Goal: Task Accomplishment & Management: Use online tool/utility

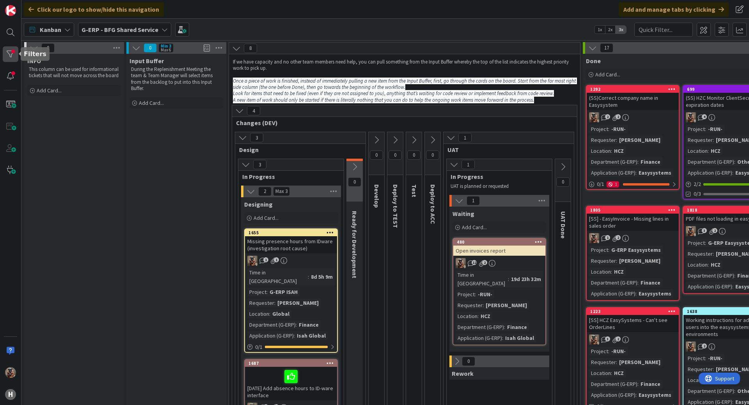
click at [15, 51] on div at bounding box center [11, 54] width 16 height 16
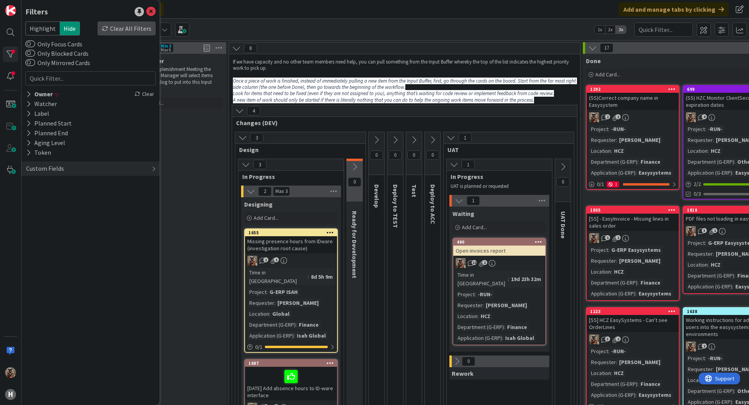
click at [124, 29] on div "Clear All Filters" at bounding box center [127, 28] width 58 height 14
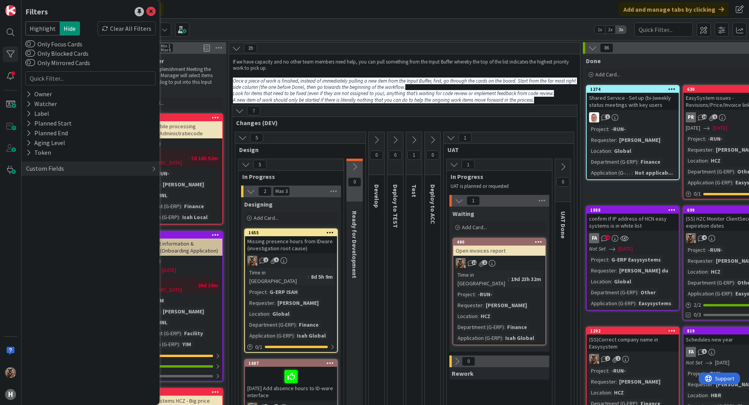
click at [279, 151] on span "Design" at bounding box center [297, 150] width 117 height 8
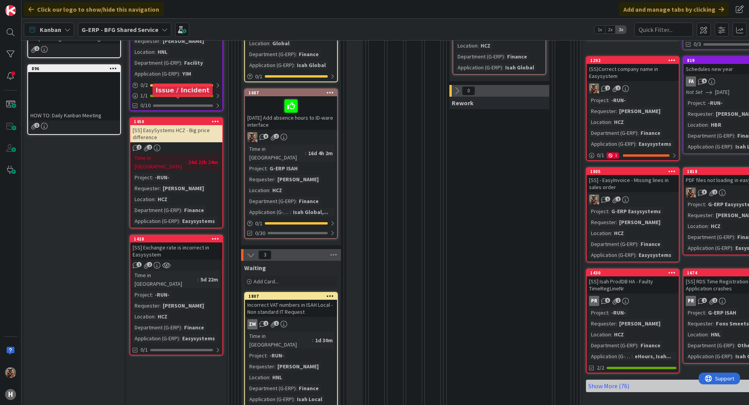
scroll to position [273, 0]
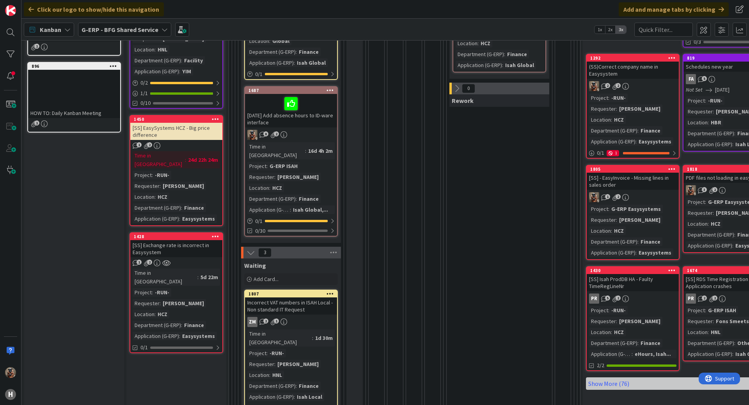
click at [177, 240] on div "[SS] Exchange rate is incorrect in Easysystem" at bounding box center [176, 248] width 92 height 17
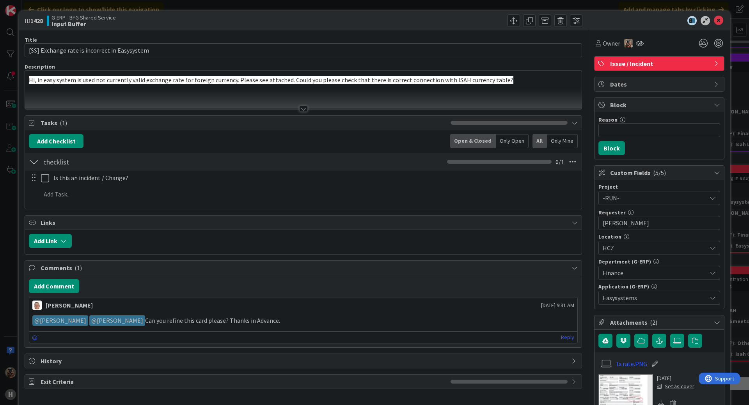
click at [243, 106] on div at bounding box center [303, 99] width 557 height 20
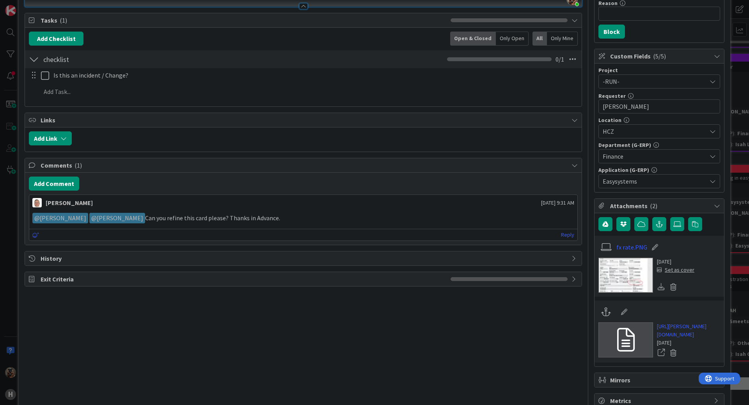
scroll to position [117, 0]
click at [630, 284] on img at bounding box center [625, 274] width 55 height 35
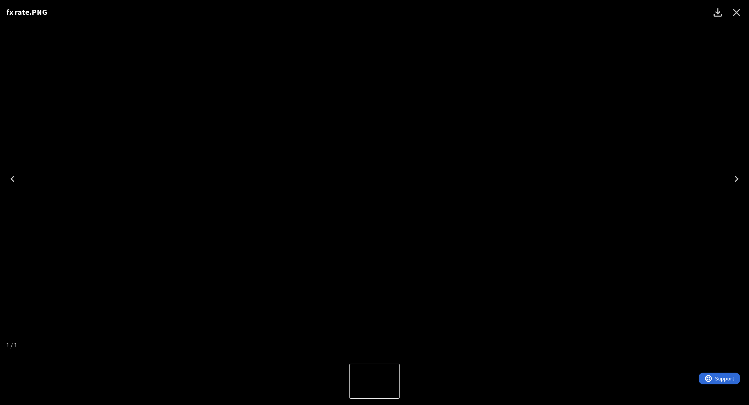
click at [622, 284] on div "fx rate.PNG" at bounding box center [374, 179] width 749 height 358
click at [617, 290] on div "fx rate.PNG" at bounding box center [374, 179] width 749 height 358
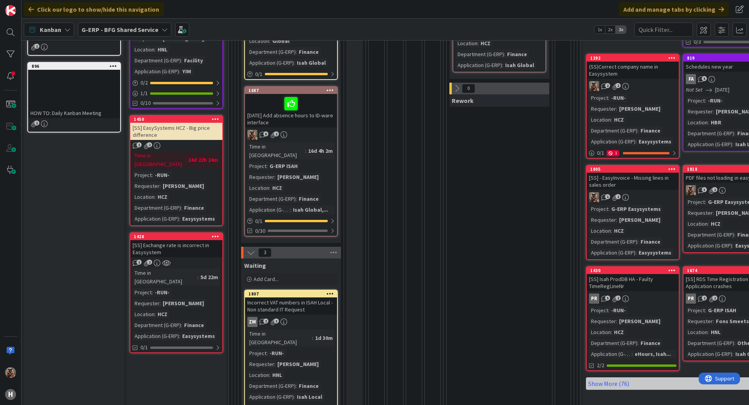
click at [196, 269] on div "Time in Column : 5d 22m Project : -RUN- Requester : [PERSON_NAME] Location : HC…" at bounding box center [176, 305] width 87 height 72
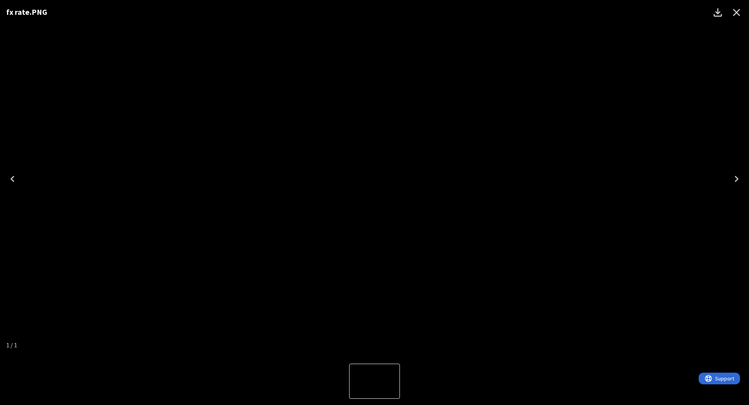
click at [733, 29] on div "fx rate.PNG" at bounding box center [374, 179] width 749 height 358
click at [733, 18] on icon "Close" at bounding box center [736, 12] width 12 height 12
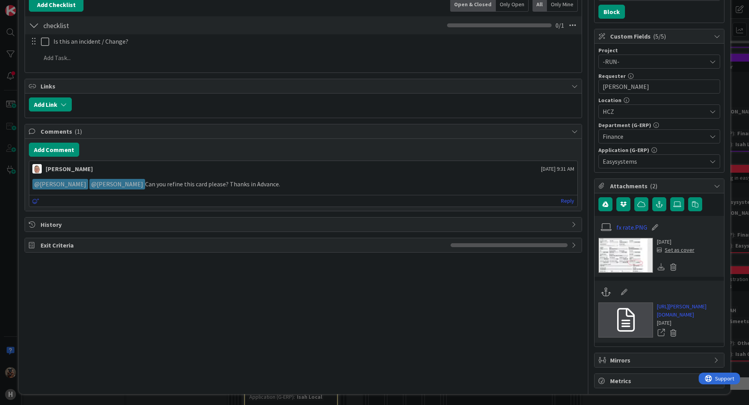
scroll to position [161, 0]
click at [727, 282] on div "ID 1428 G-ERP - BFG Shared Service Input Buffer Title 45 / 128 [SS] Exchange ra…" at bounding box center [374, 202] width 749 height 405
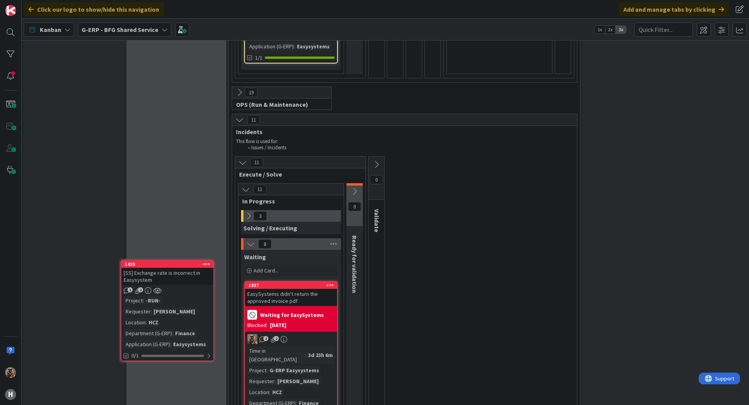
scroll to position [944, 0]
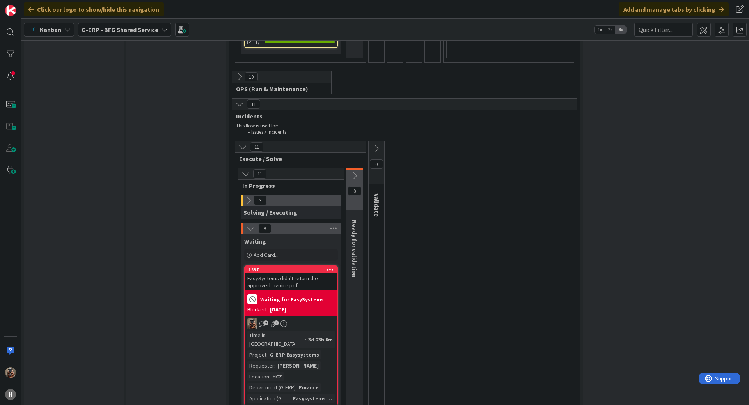
click at [251, 196] on icon at bounding box center [248, 200] width 9 height 9
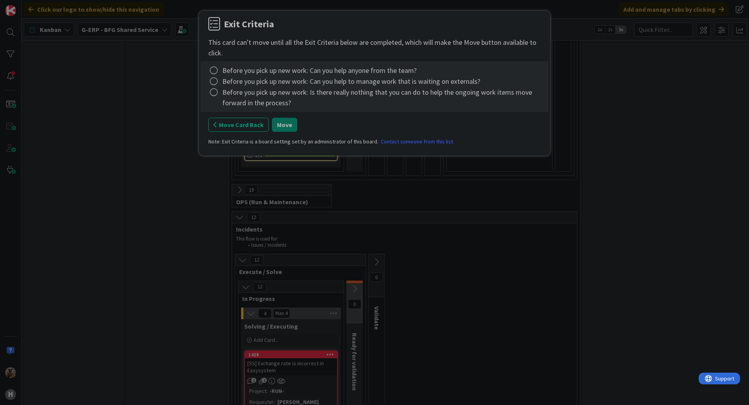
scroll to position [834, 0]
click at [211, 75] on icon at bounding box center [213, 70] width 11 height 11
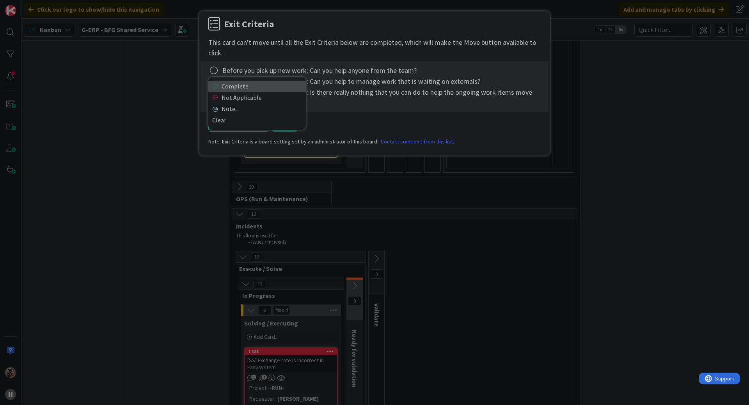
click at [211, 84] on link "Complete" at bounding box center [257, 86] width 98 height 11
click at [211, 86] on icon at bounding box center [213, 81] width 11 height 11
click at [211, 94] on link "Complete" at bounding box center [257, 97] width 98 height 11
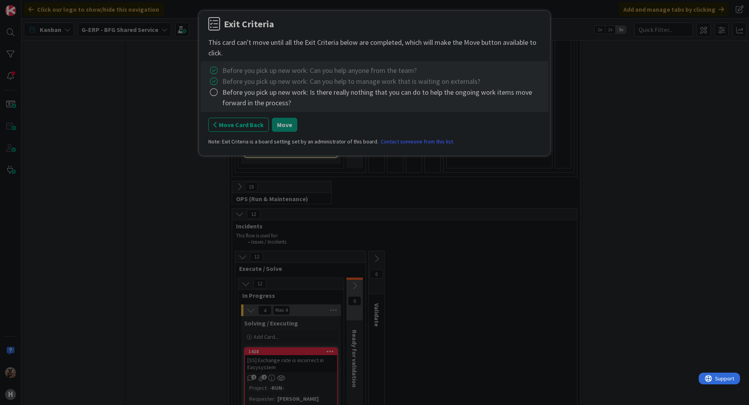
click at [211, 94] on icon at bounding box center [213, 92] width 11 height 11
click at [213, 104] on link "Complete" at bounding box center [257, 108] width 98 height 11
click at [280, 122] on button "Move" at bounding box center [284, 125] width 25 height 14
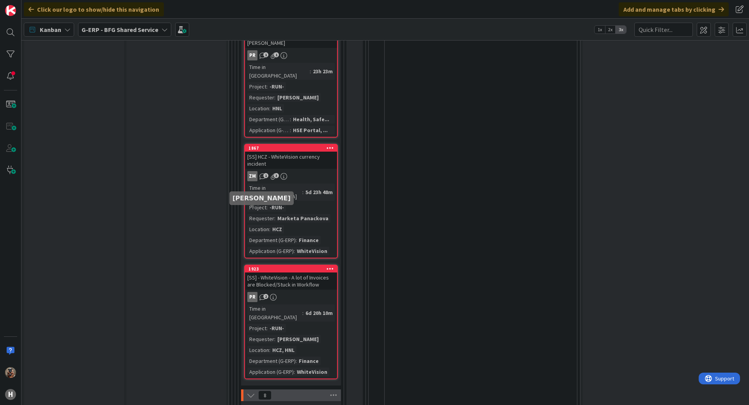
scroll to position [1263, 0]
